Goal: Task Accomplishment & Management: Complete application form

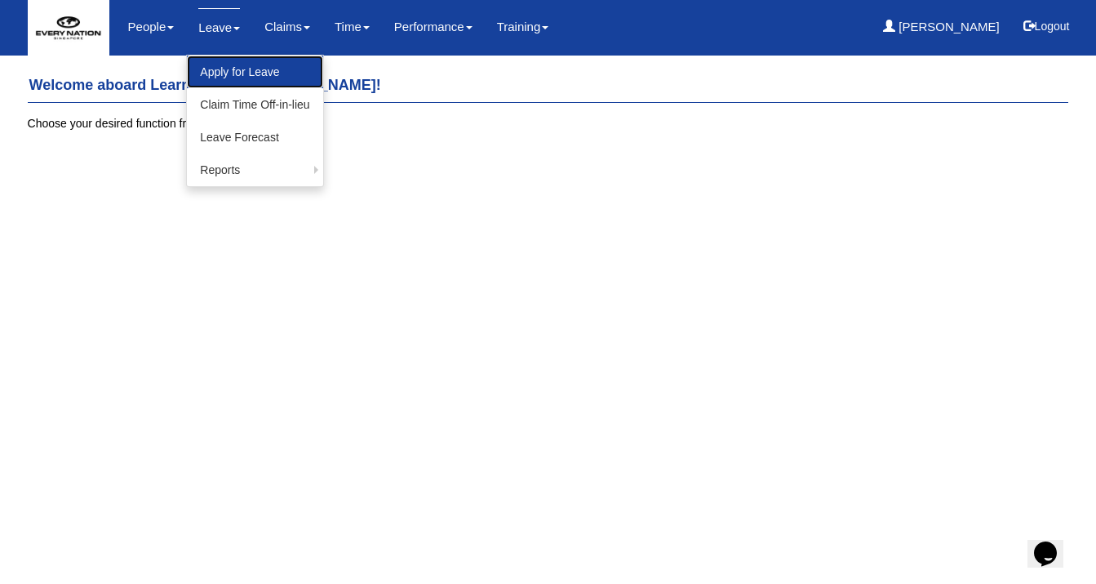
click at [229, 69] on link "Apply for Leave" at bounding box center [254, 71] width 135 height 33
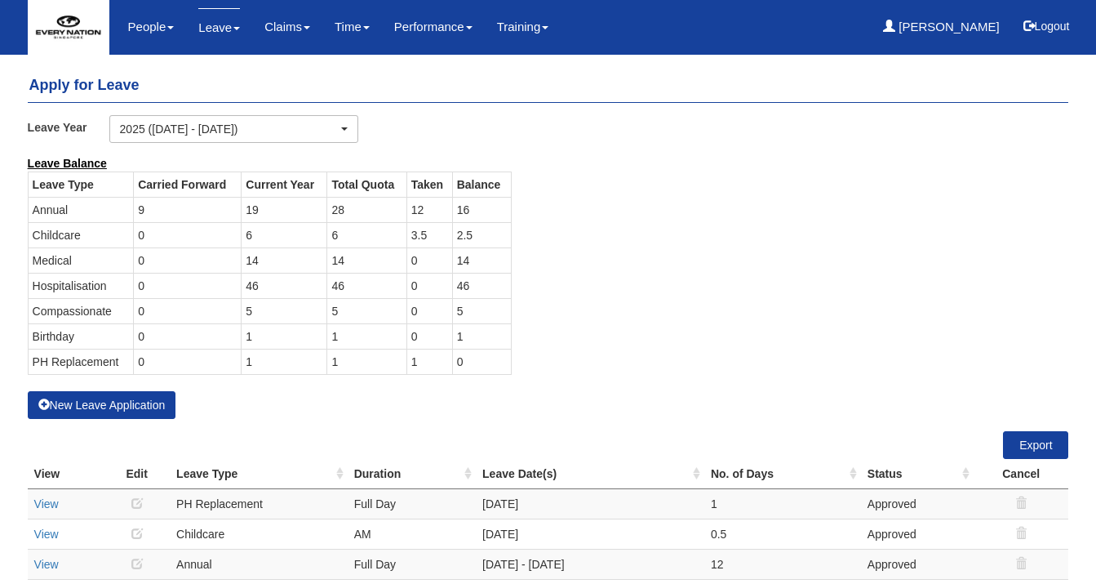
select select "50"
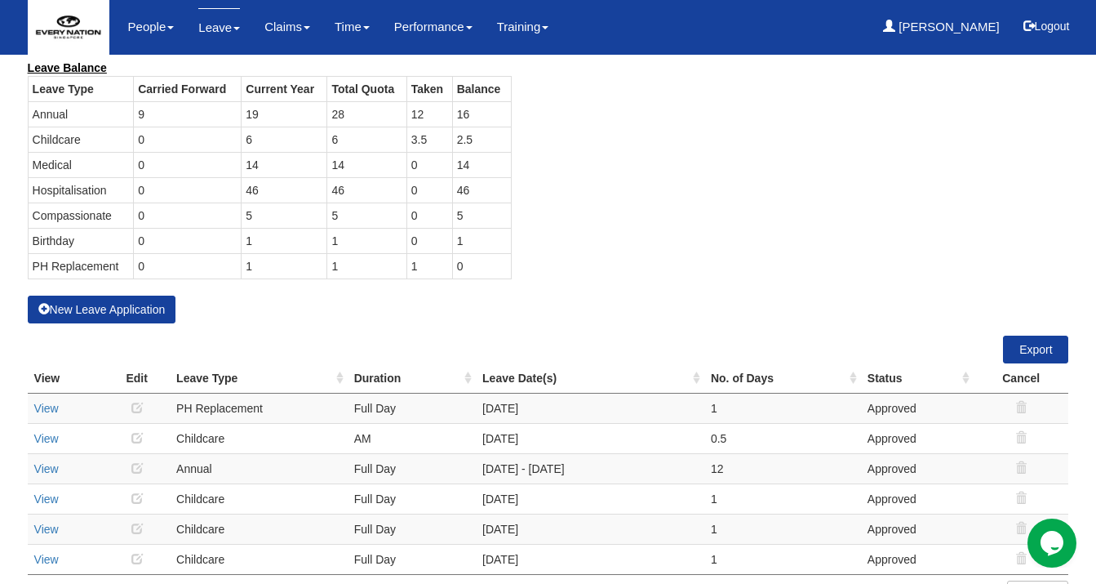
scroll to position [130, 0]
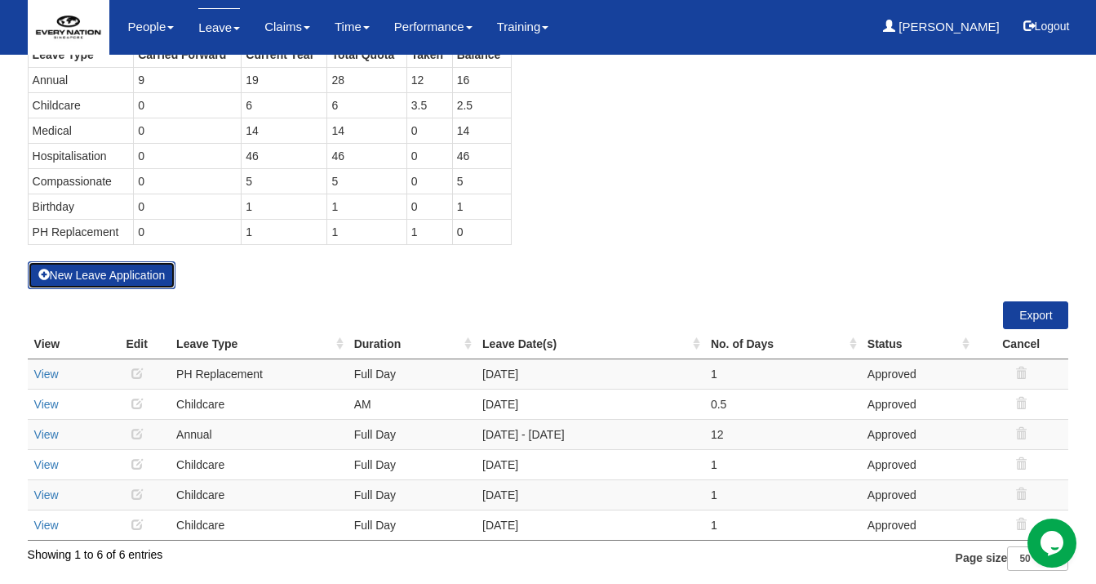
click at [152, 271] on button "New Leave Application" at bounding box center [102, 275] width 149 height 28
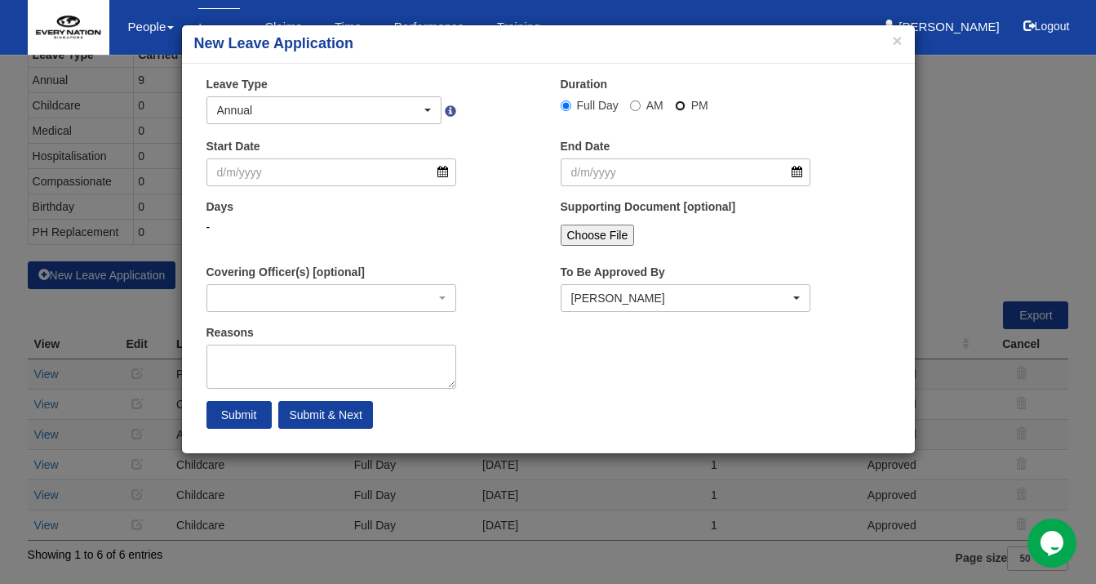
click at [681, 105] on input "PM" at bounding box center [680, 105] width 11 height 11
radio input "true"
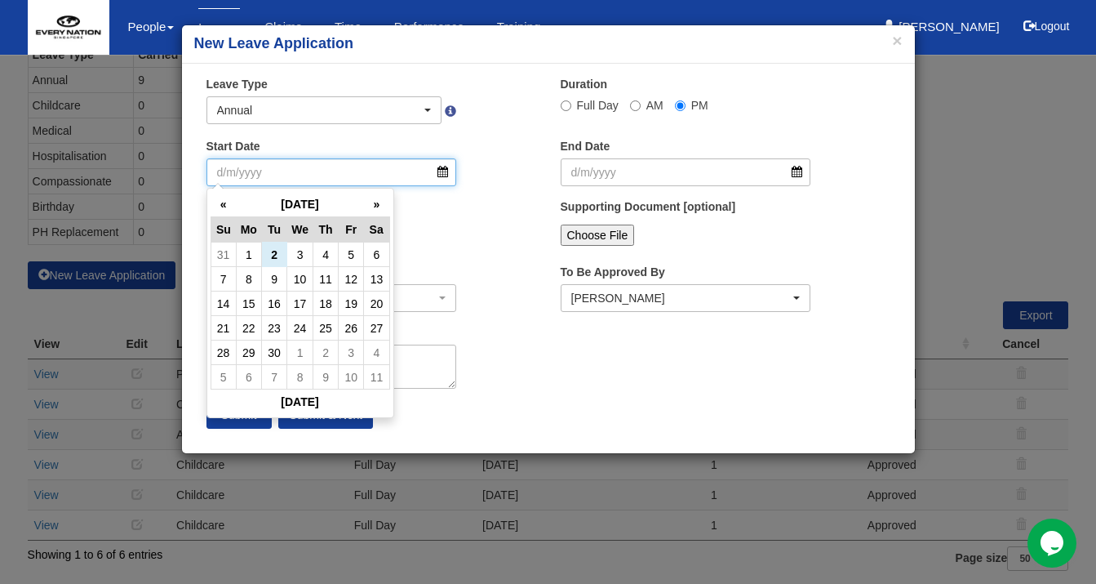
click at [387, 172] on input "Start Date" at bounding box center [331, 172] width 251 height 28
click at [272, 248] on td "2" at bounding box center [274, 254] width 25 height 24
type input "2/9/2025"
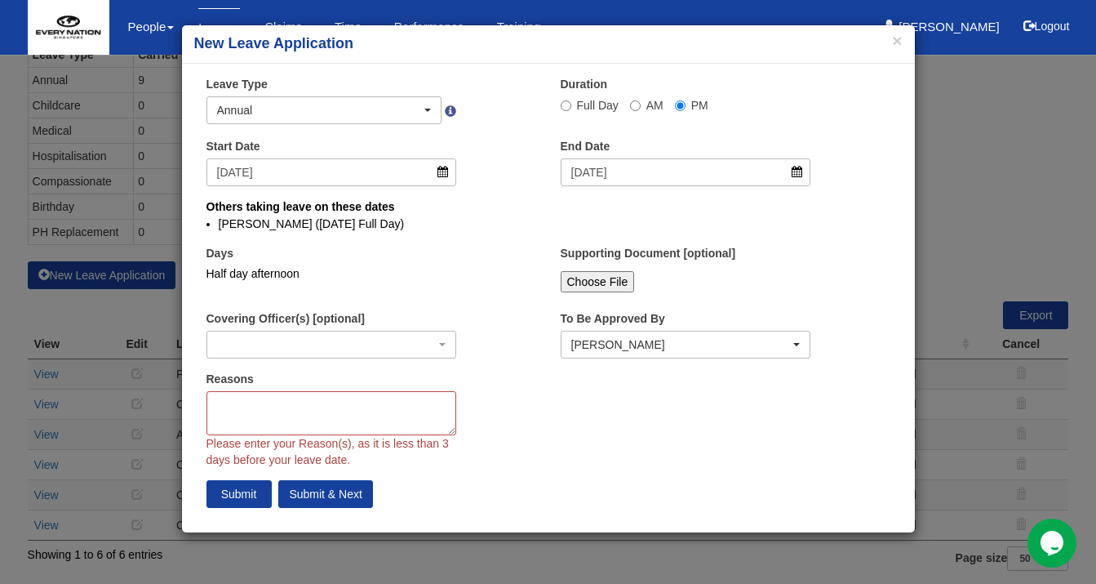
select select
click at [392, 415] on textarea "Reasons" at bounding box center [331, 413] width 251 height 44
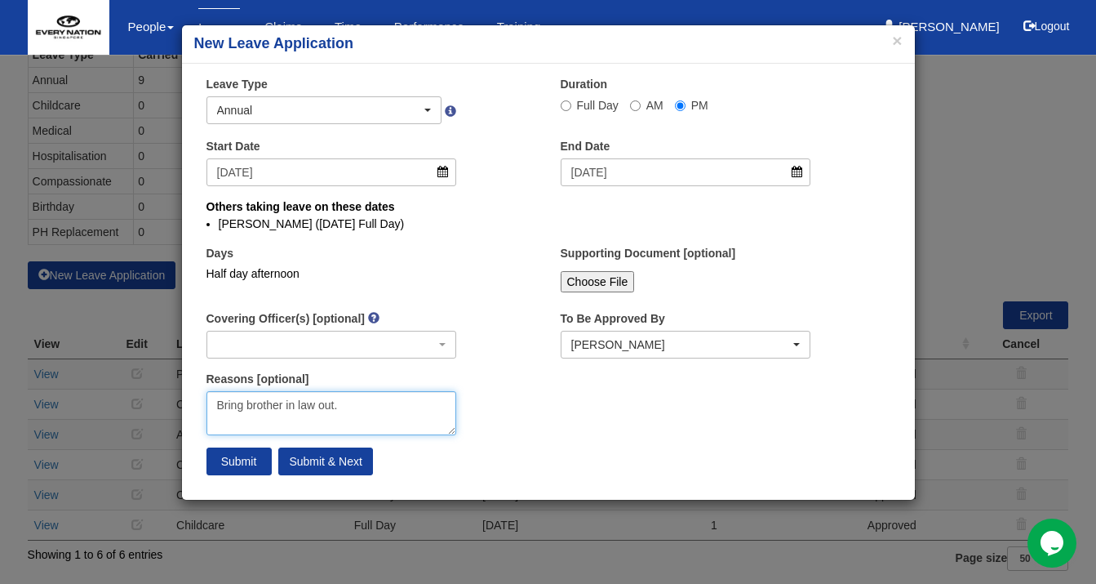
type textarea "Bring brother in law out."
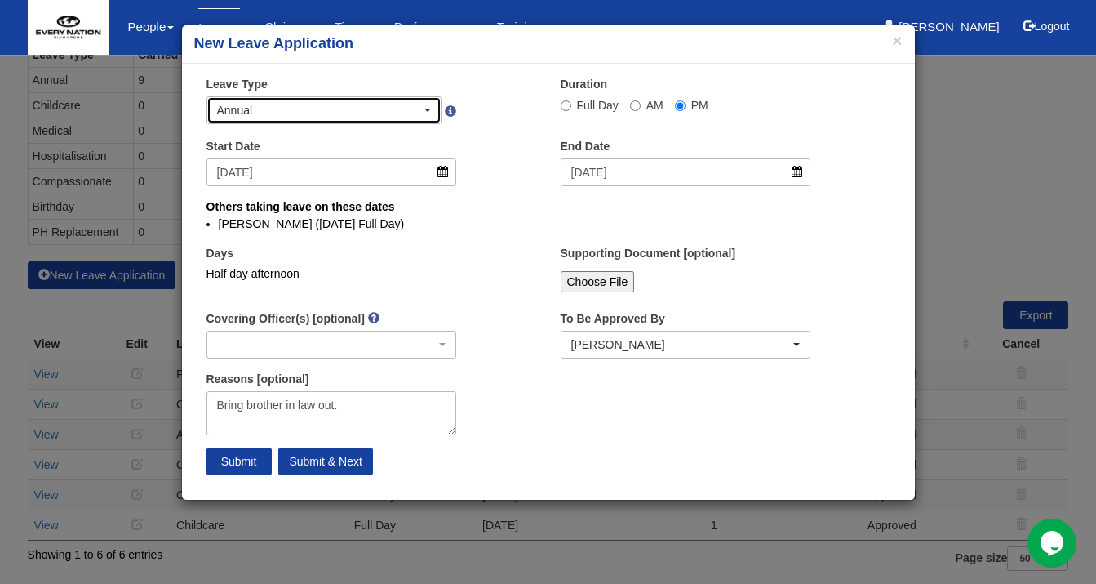
click at [392, 98] on div "Annual" at bounding box center [324, 110] width 234 height 26
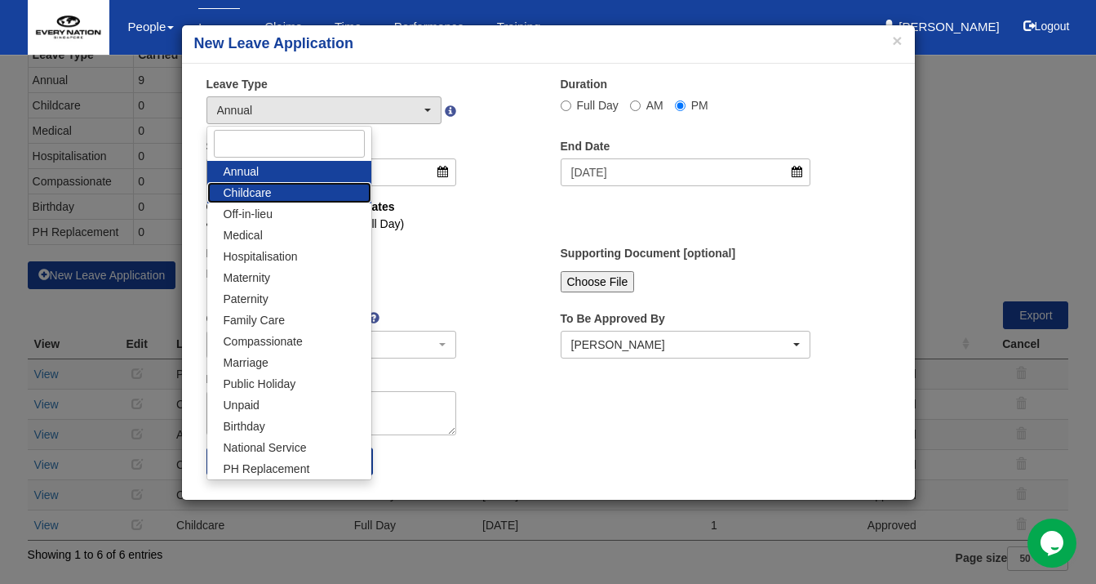
click at [304, 198] on link "Childcare" at bounding box center [289, 192] width 164 height 21
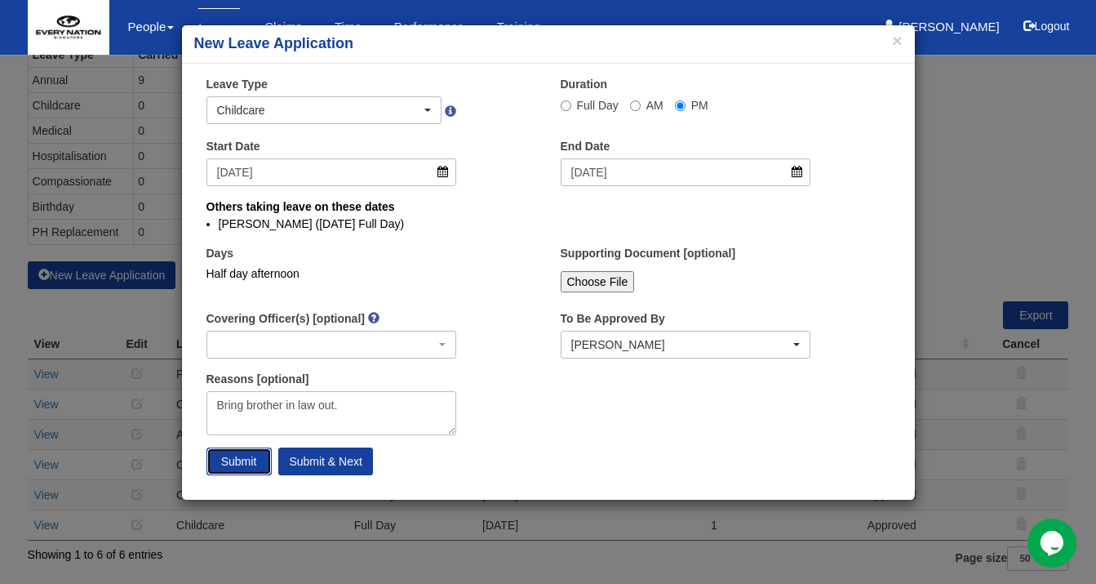
click at [241, 456] on input "Submit" at bounding box center [238, 461] width 65 height 28
select select "1"
radio input "true"
select select
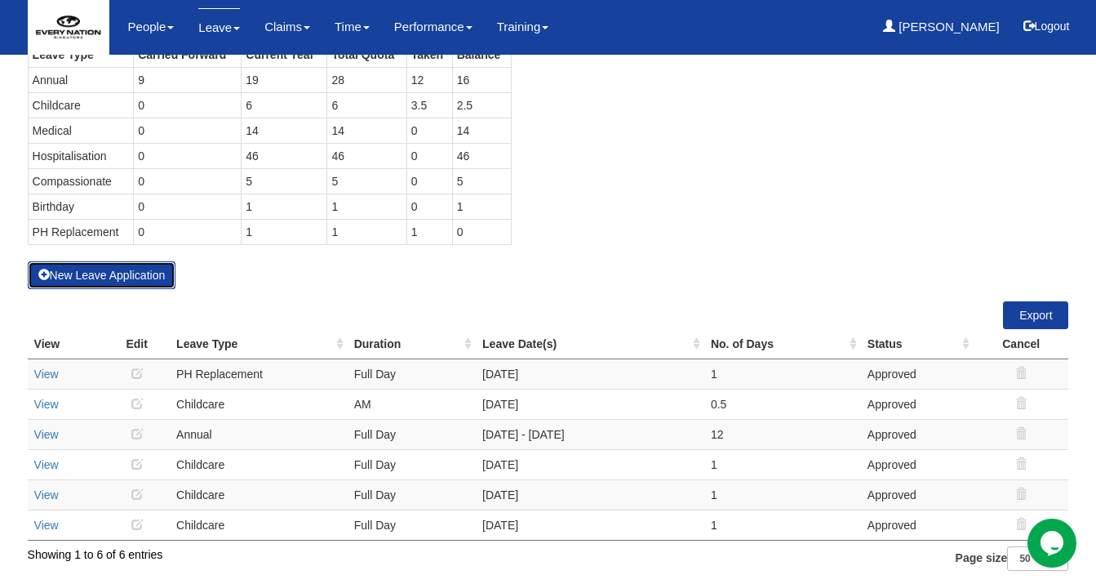
select select "50"
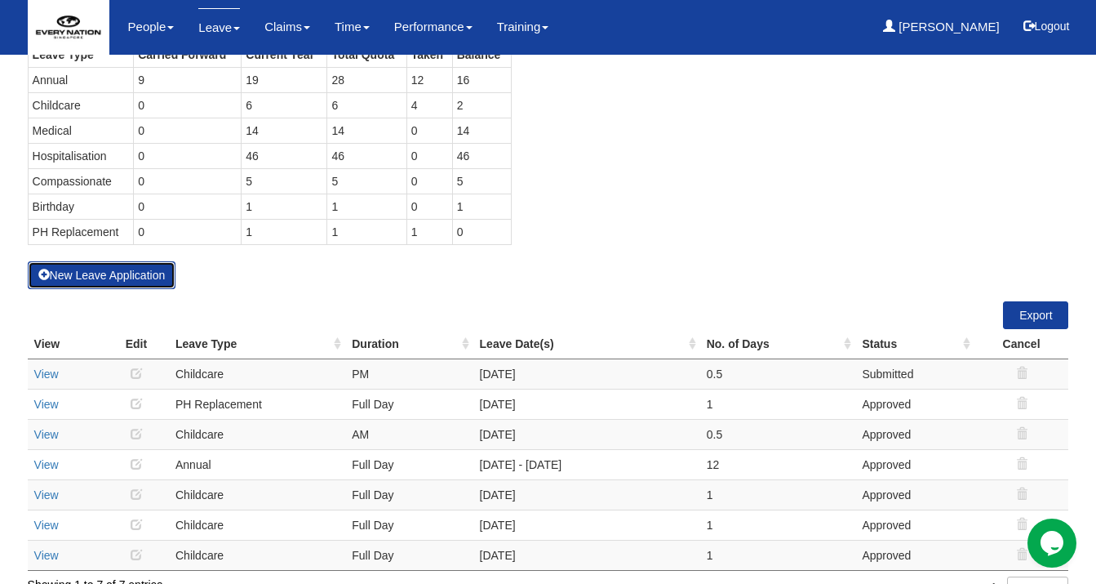
scroll to position [74, 0]
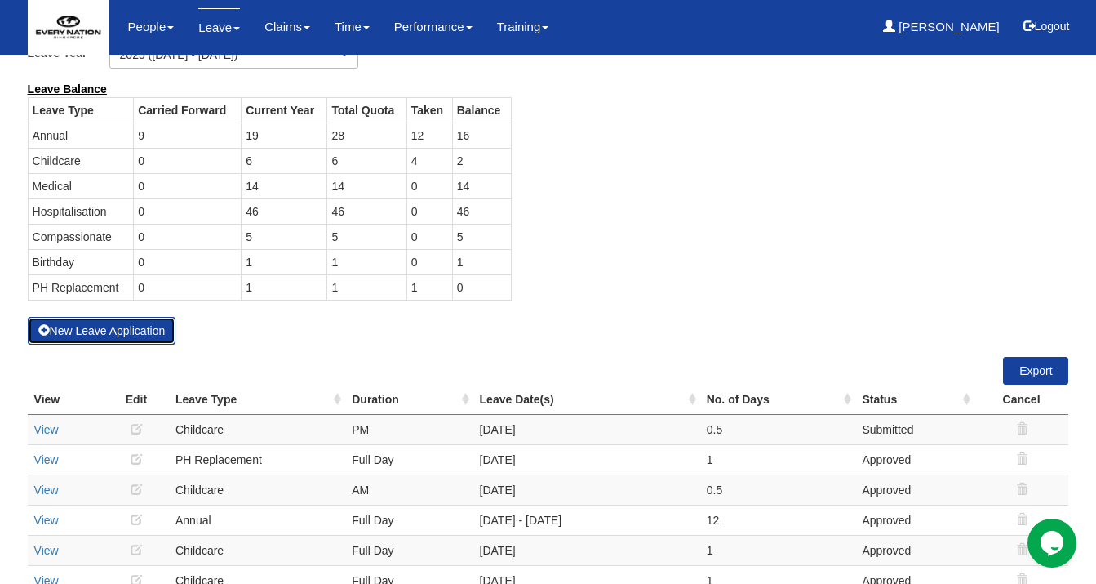
click at [106, 325] on button "New Leave Application" at bounding box center [102, 331] width 149 height 28
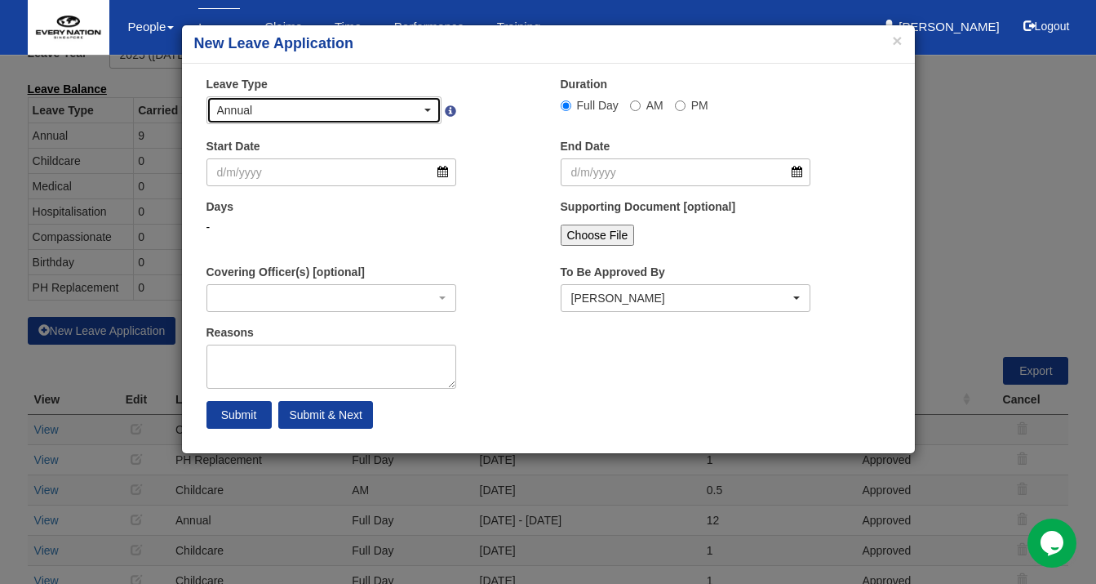
click at [424, 104] on div "Annual" at bounding box center [324, 110] width 215 height 16
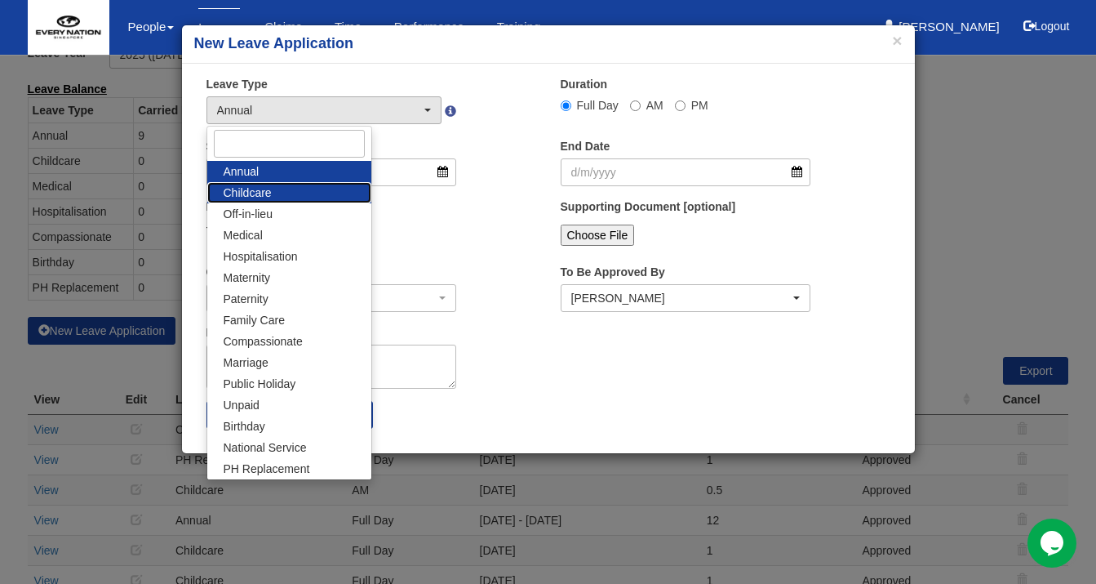
click at [297, 192] on link "Childcare" at bounding box center [289, 192] width 164 height 21
select select "2"
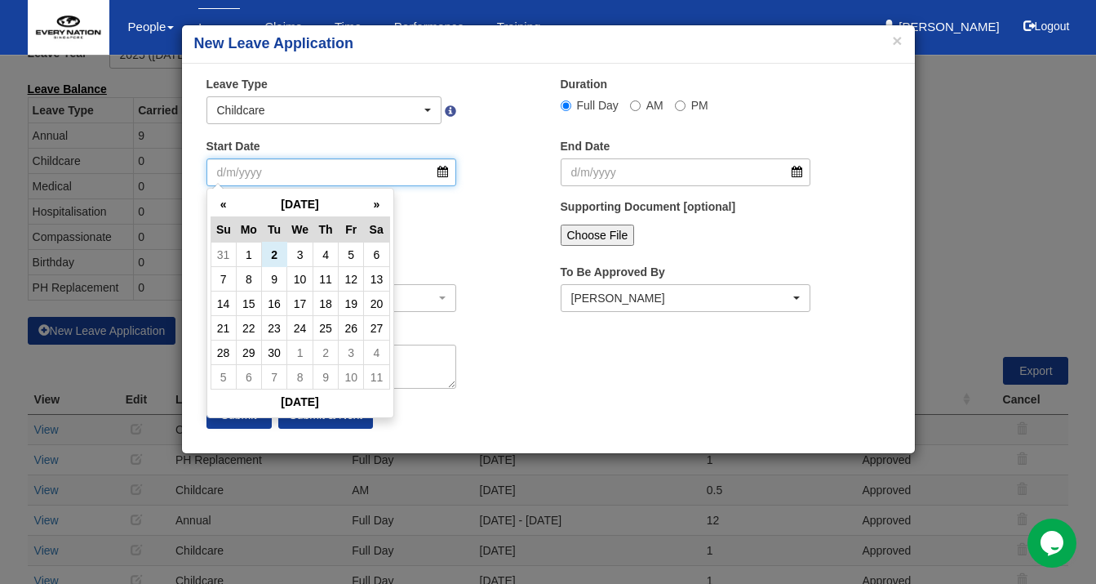
click at [444, 171] on input "Start Date" at bounding box center [331, 172] width 251 height 28
click at [479, 219] on div "Days -" at bounding box center [371, 228] width 354 height 60
click at [449, 179] on input "Start Date" at bounding box center [331, 172] width 251 height 28
click at [307, 254] on td "3" at bounding box center [300, 254] width 26 height 24
type input "3/9/2025"
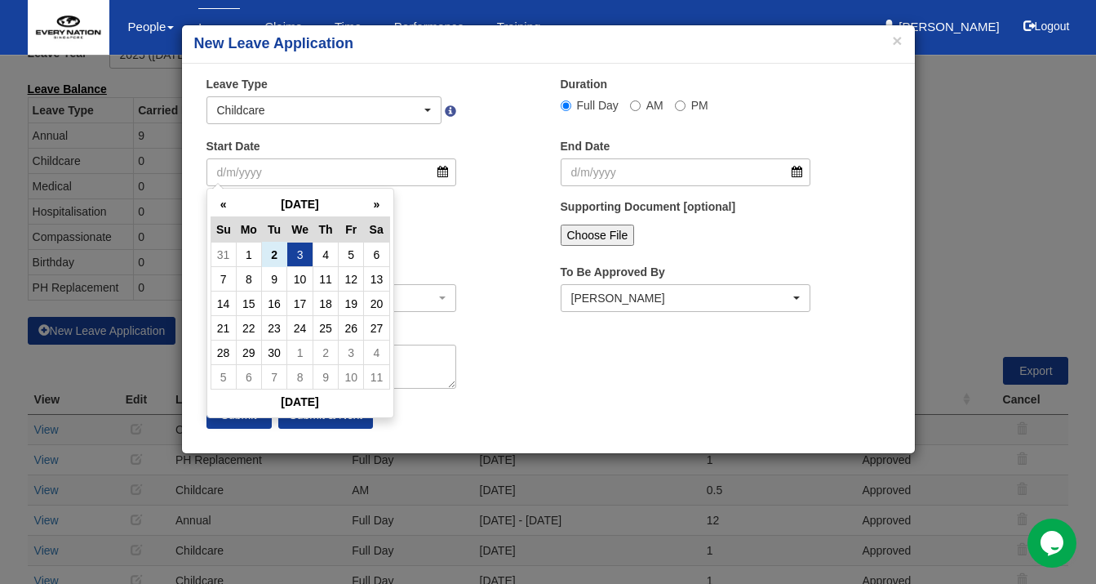
type input "3/9/2025"
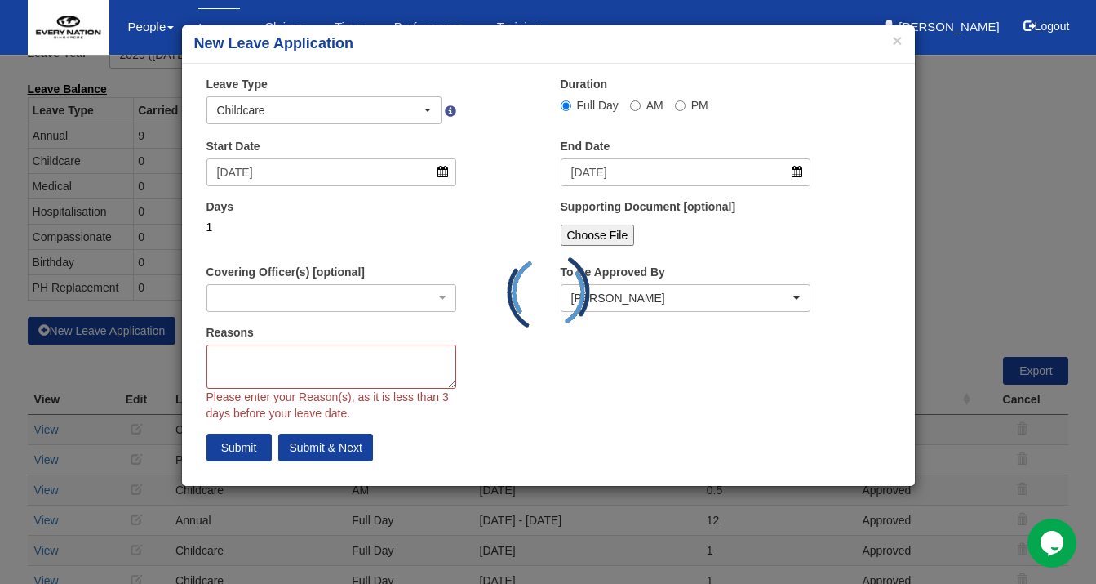
select select
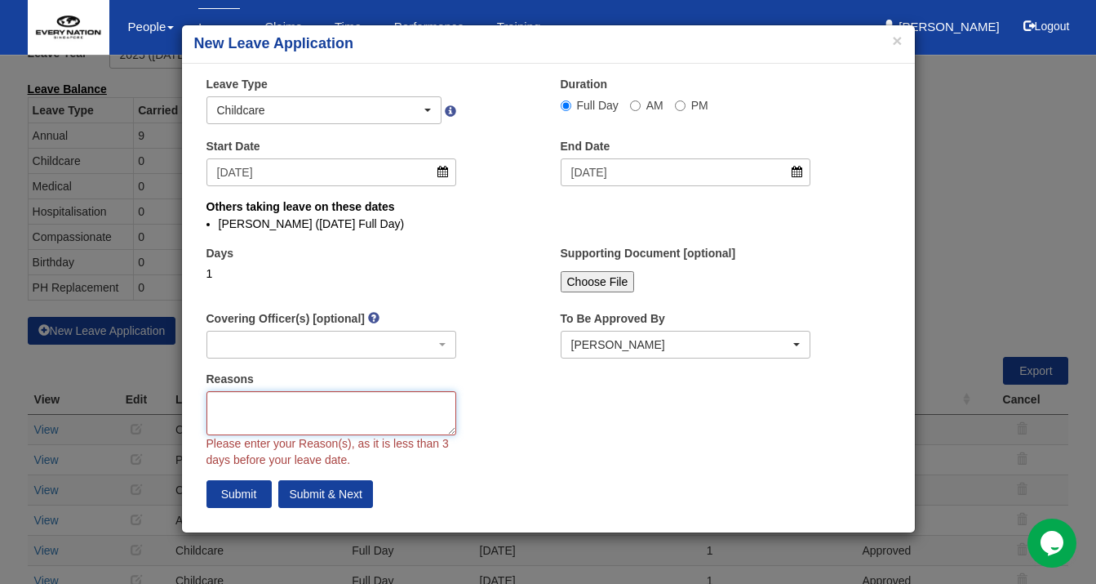
click at [313, 404] on textarea "Reasons" at bounding box center [331, 413] width 251 height 44
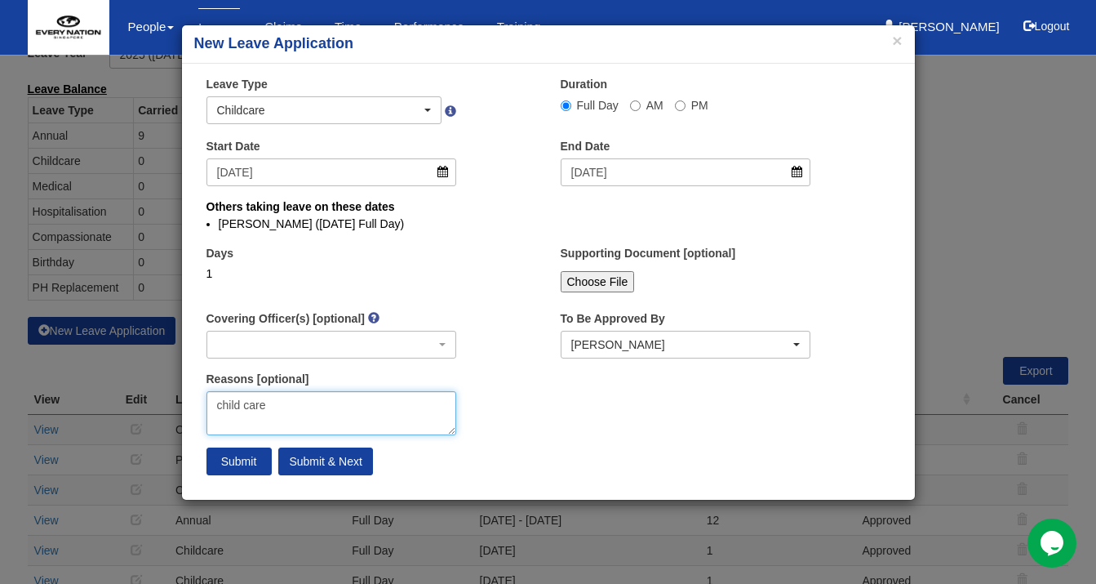
type textarea "child care"
click at [248, 459] on input "Submit" at bounding box center [238, 461] width 65 height 28
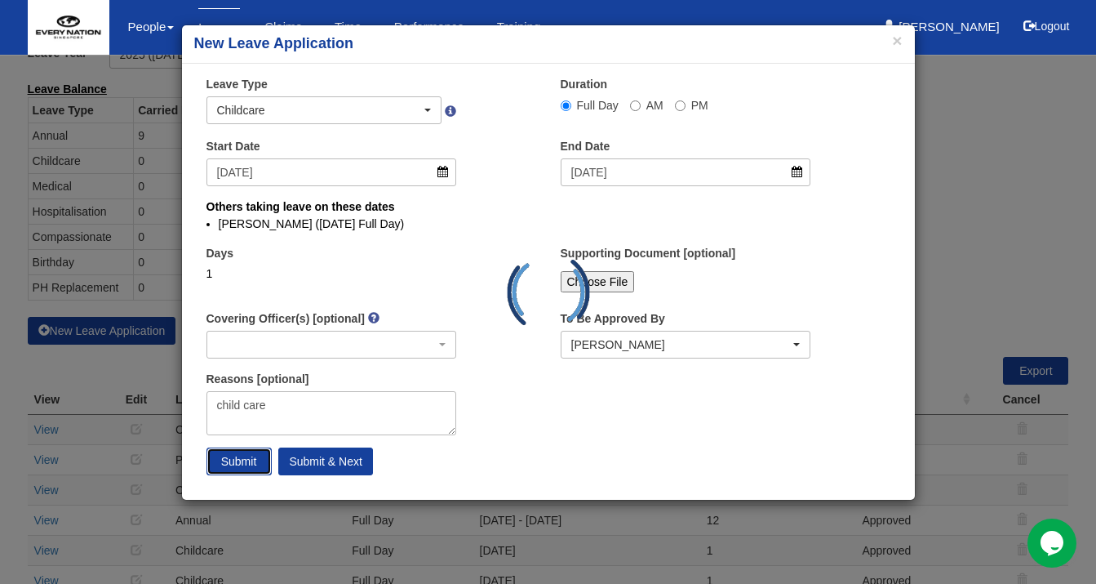
select select "1"
select select
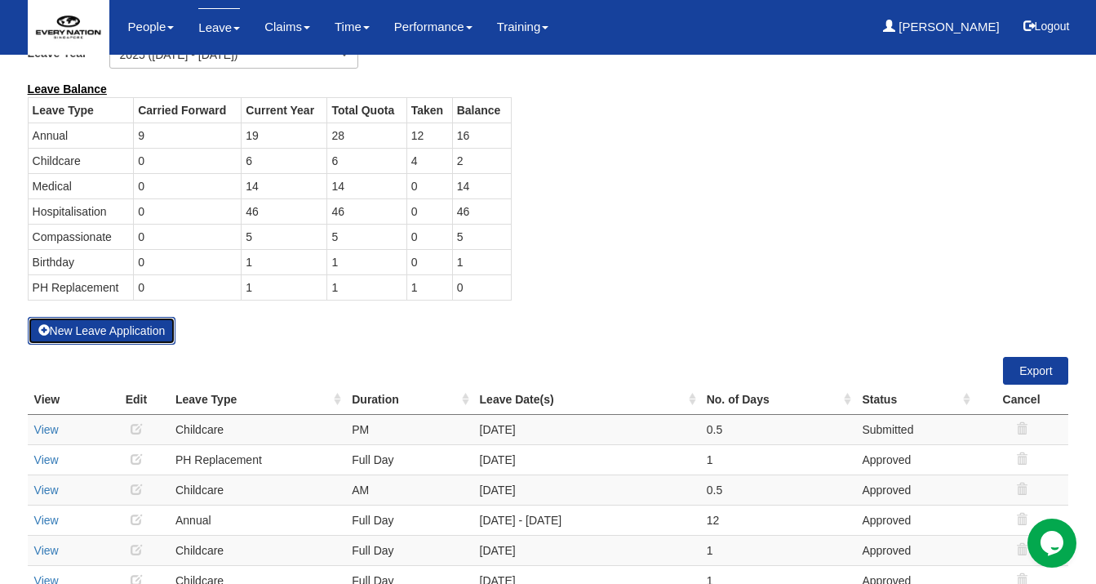
select select "50"
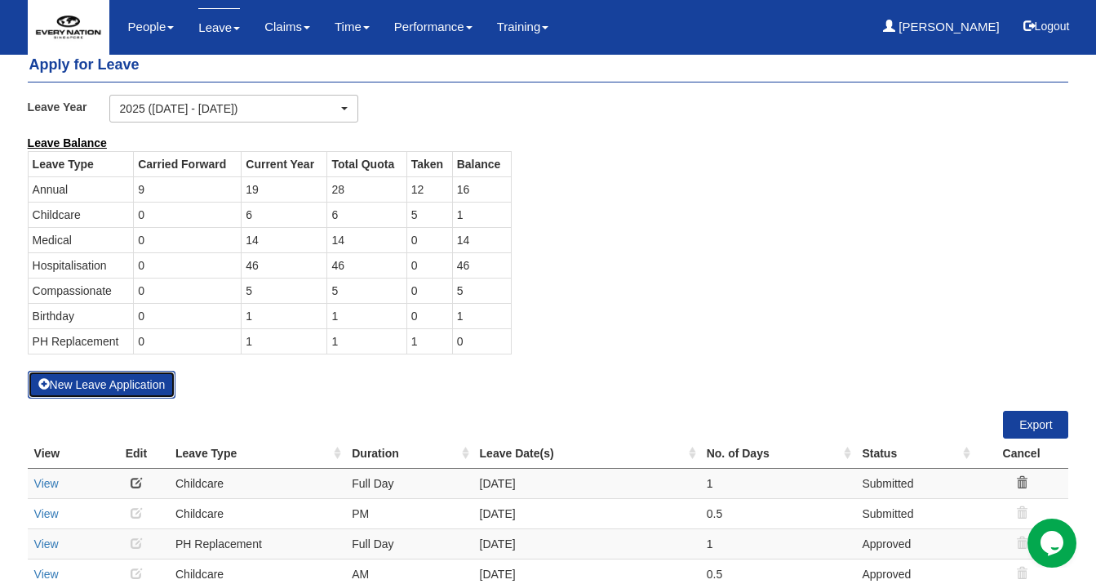
scroll to position [0, 0]
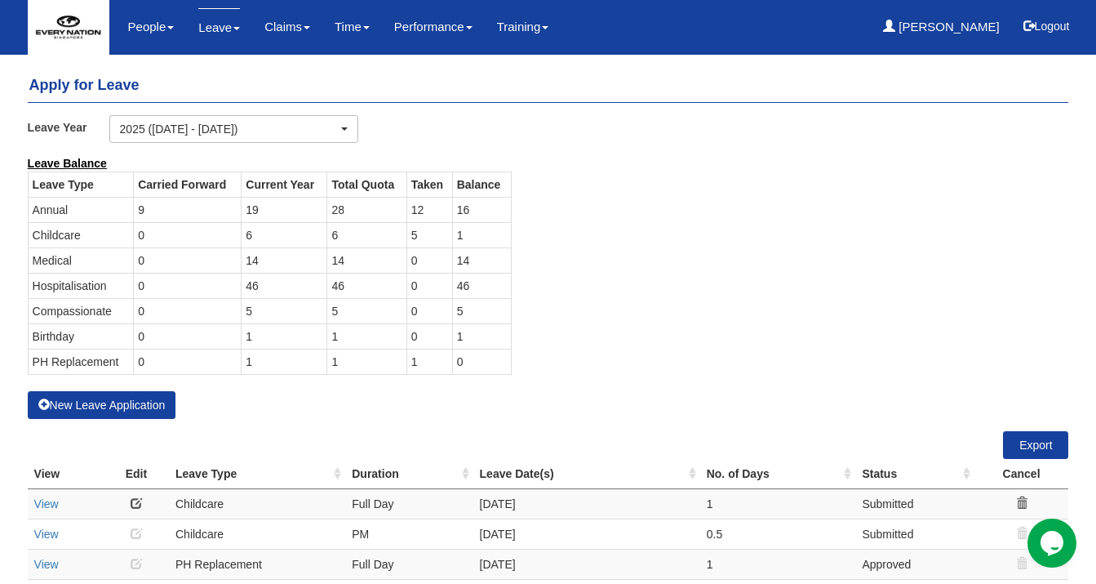
click at [815, 41] on div "People Personal Information Staff Directory Leave Apply for Leave Claim Time Of…" at bounding box center [548, 27] width 1017 height 55
click at [760, 135] on div "Leave Year 2025 (1/1/2025 - 31/12/2025) 2024 (1/1/2024 - 31/12/2024) 2023 (1/1/…" at bounding box center [549, 135] width 1066 height 40
